Goal: Task Accomplishment & Management: Use online tool/utility

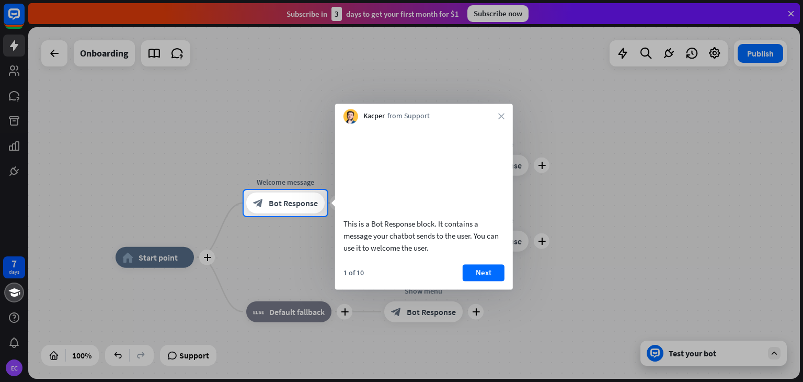
click at [496, 11] on div at bounding box center [401, 95] width 803 height 190
click at [481, 281] on button "Next" at bounding box center [484, 272] width 42 height 17
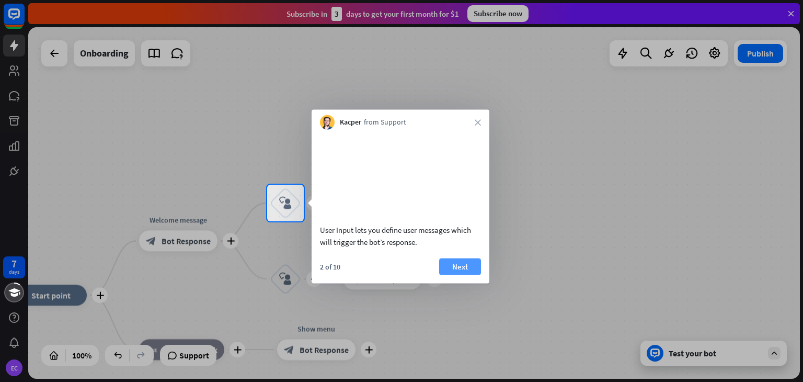
click at [468, 275] on button "Next" at bounding box center [460, 266] width 42 height 17
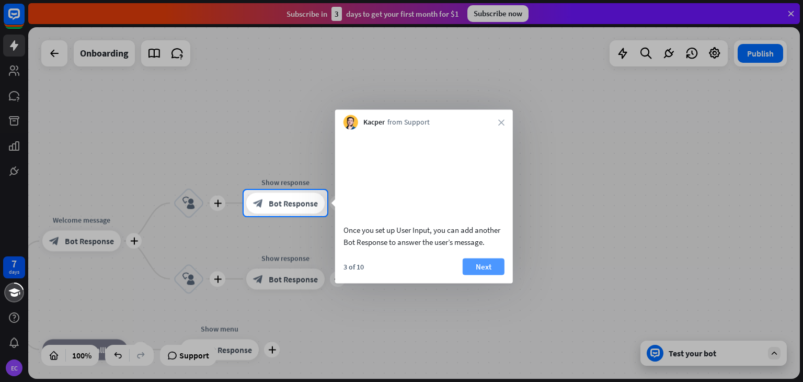
click at [475, 275] on button "Next" at bounding box center [484, 266] width 42 height 17
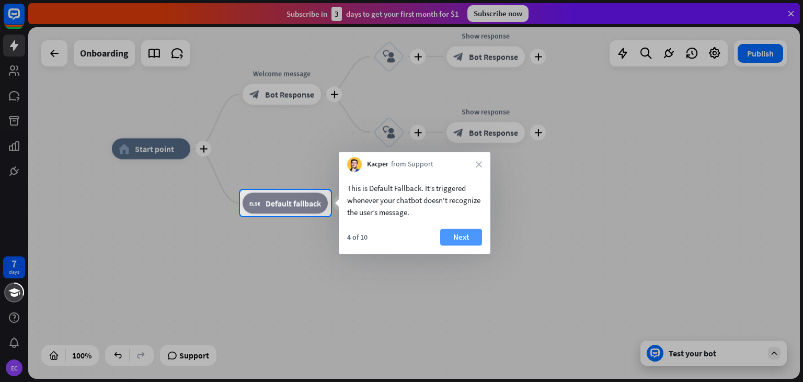
click at [459, 238] on button "Next" at bounding box center [461, 237] width 42 height 17
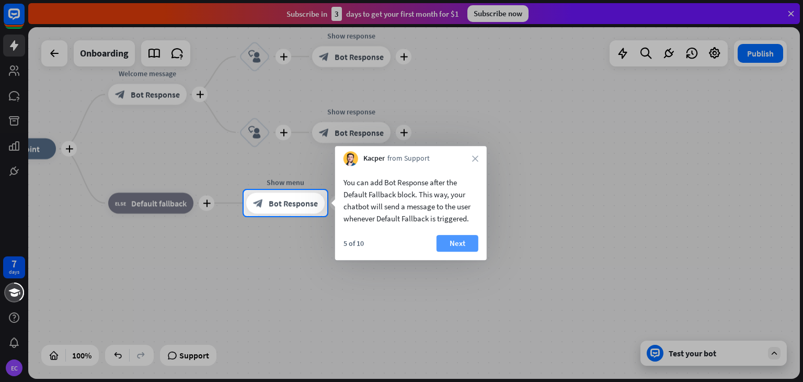
click at [462, 238] on button "Next" at bounding box center [458, 243] width 42 height 17
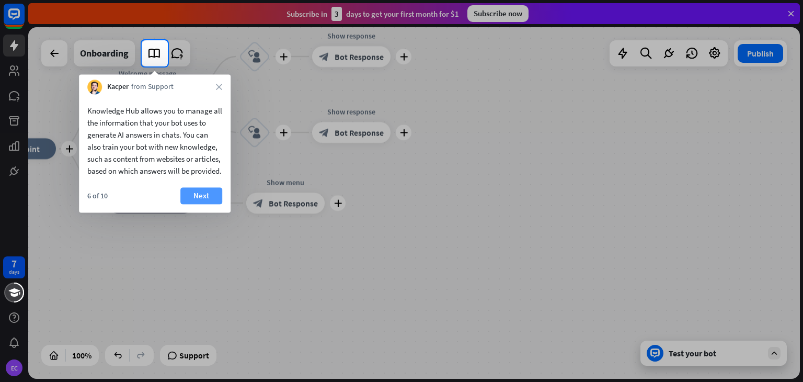
click at [203, 204] on button "Next" at bounding box center [201, 195] width 42 height 17
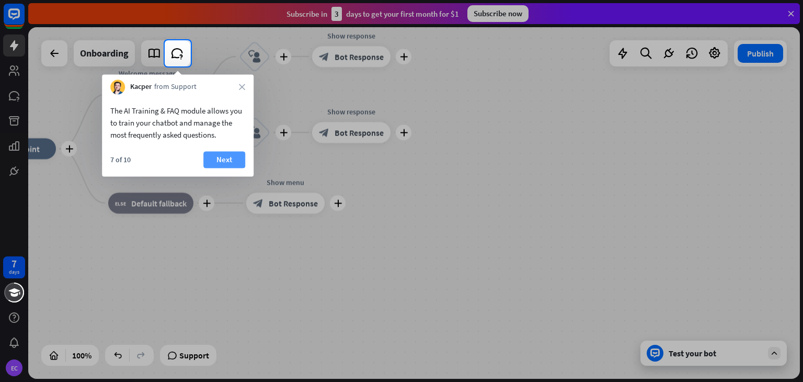
click at [222, 154] on button "Next" at bounding box center [224, 159] width 42 height 17
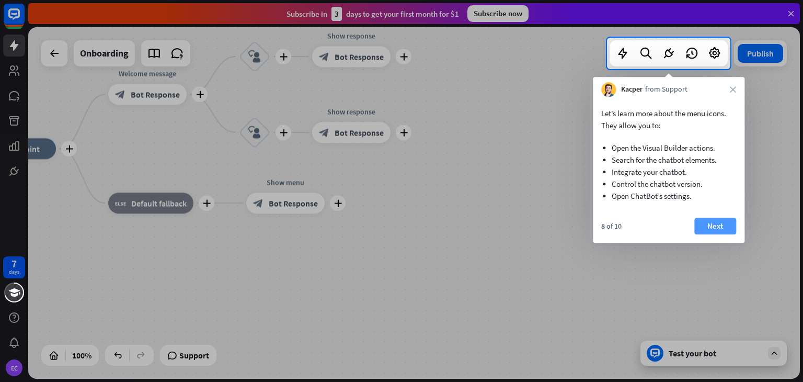
click at [713, 223] on button "Next" at bounding box center [716, 226] width 42 height 17
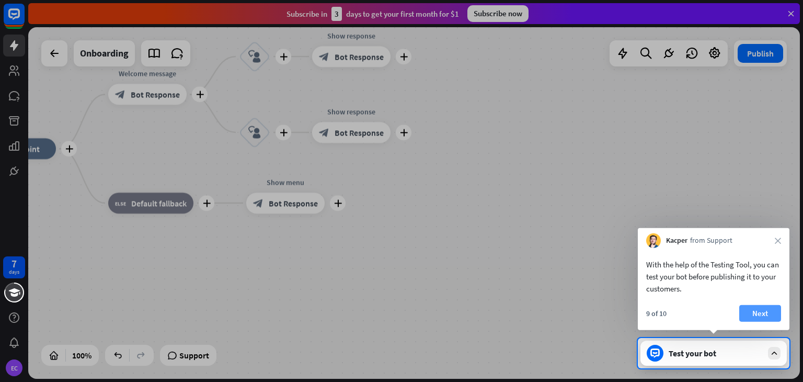
click at [766, 315] on button "Next" at bounding box center [761, 313] width 42 height 17
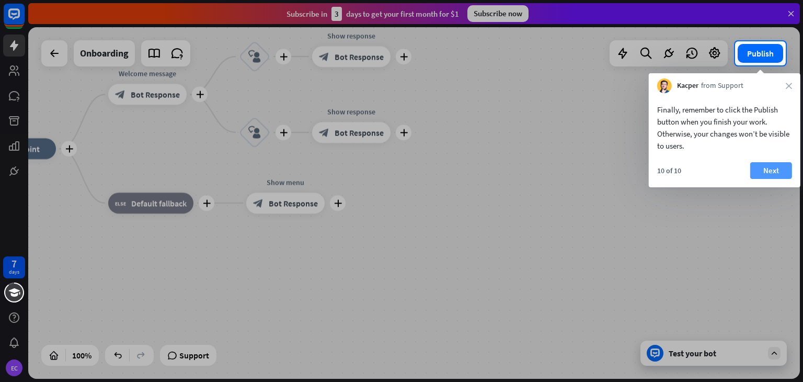
click at [760, 172] on button "Next" at bounding box center [772, 170] width 42 height 17
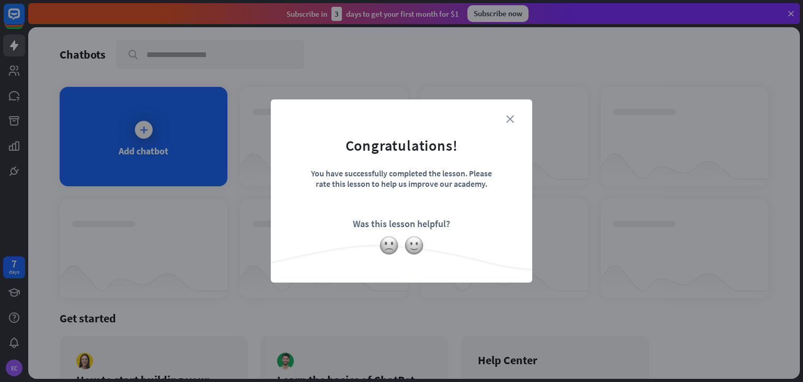
click at [511, 118] on icon "close" at bounding box center [510, 119] width 8 height 8
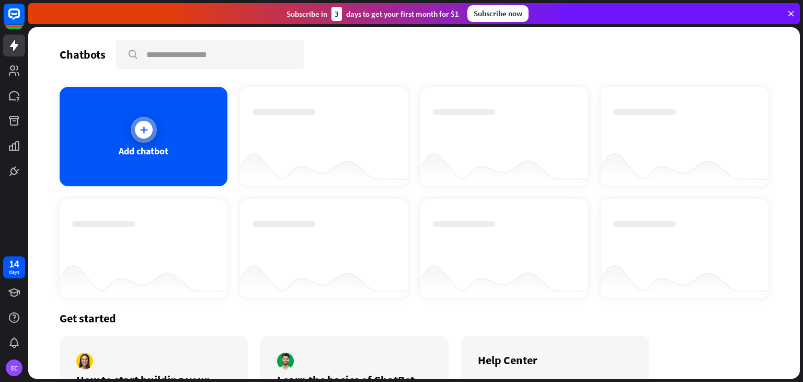
click at [132, 145] on div "Add chatbot" at bounding box center [144, 151] width 50 height 12
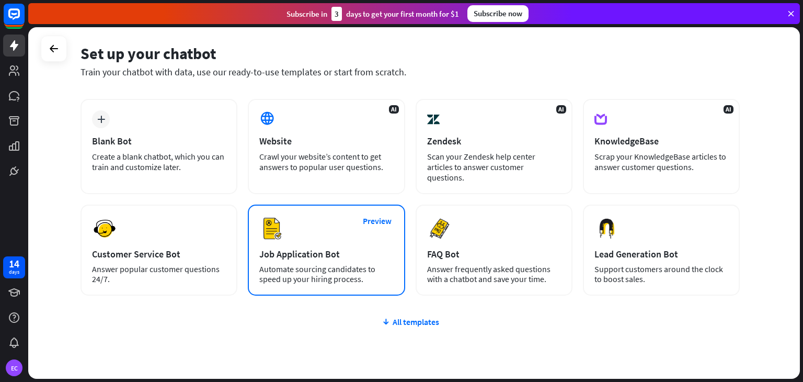
scroll to position [17, 0]
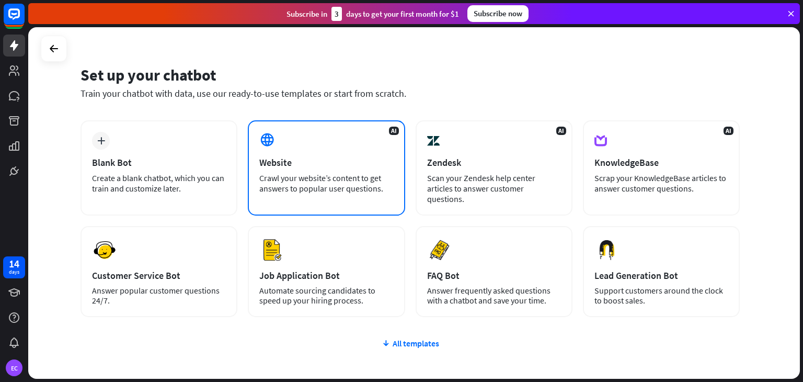
click at [276, 164] on div "Website" at bounding box center [326, 162] width 134 height 12
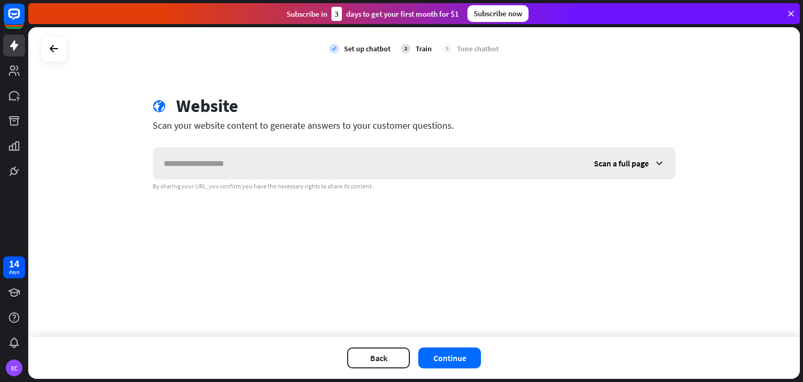
click at [175, 167] on input "text" at bounding box center [368, 162] width 430 height 31
type input "**********"
click at [458, 359] on button "Continue" at bounding box center [449, 357] width 63 height 21
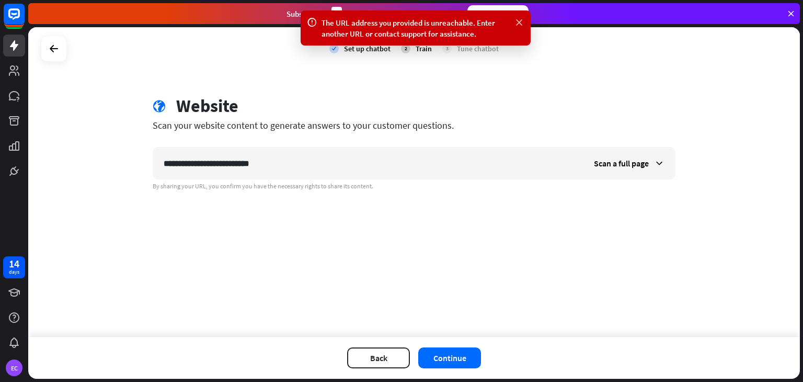
click at [519, 24] on icon at bounding box center [519, 22] width 10 height 11
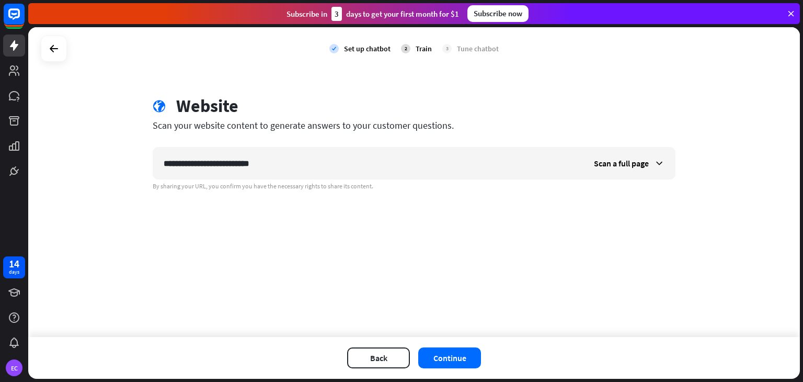
click at [791, 13] on icon at bounding box center [791, 13] width 9 height 9
